Goal: Information Seeking & Learning: Learn about a topic

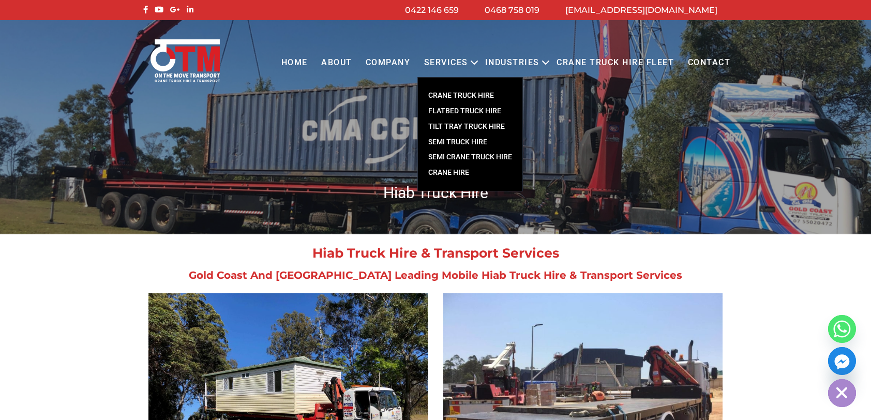
click at [462, 93] on link "CRANE TRUCK HIRE" at bounding box center [470, 96] width 105 height 16
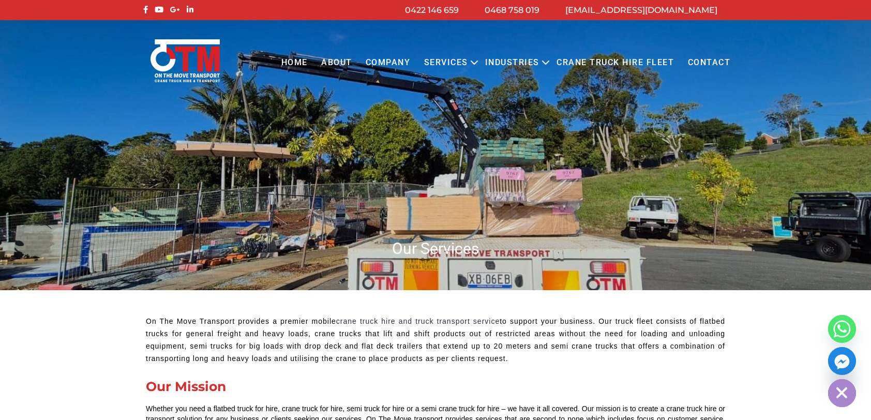
click at [637, 63] on link "Crane Truck Hire Fleet" at bounding box center [615, 63] width 131 height 28
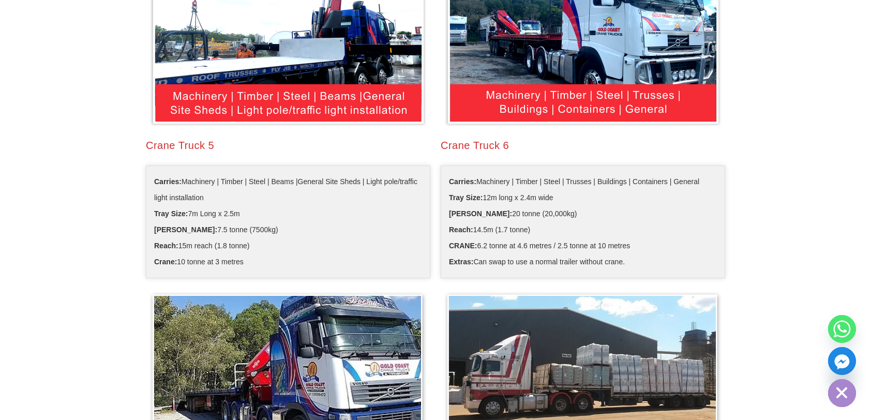
scroll to position [1138, 0]
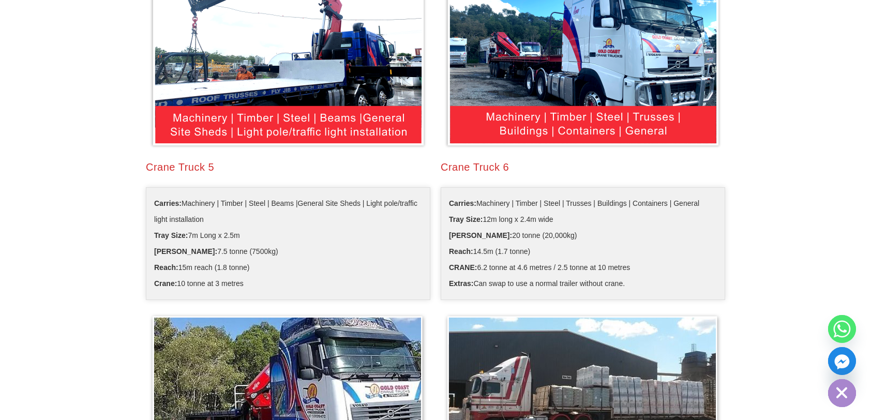
drag, startPoint x: 260, startPoint y: 277, endPoint x: 220, endPoint y: 242, distance: 52.8
click at [221, 243] on ul "Carries: Machinery | Timber | Steel | Beams |General Site Sheds | Light pole/tr…" at bounding box center [288, 243] width 285 height 113
drag, startPoint x: 220, startPoint y: 242, endPoint x: 309, endPoint y: 268, distance: 92.7
click at [309, 268] on li "Reach: 15m reach (1.8 tonne)" at bounding box center [288, 268] width 268 height 16
click at [304, 274] on li "Reach: 15m reach (1.8 tonne)" at bounding box center [288, 268] width 268 height 16
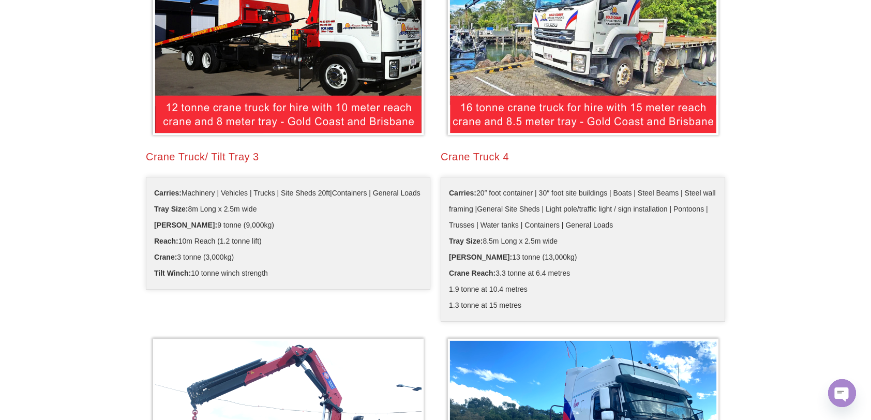
scroll to position [673, 0]
